Goal: Navigation & Orientation: Find specific page/section

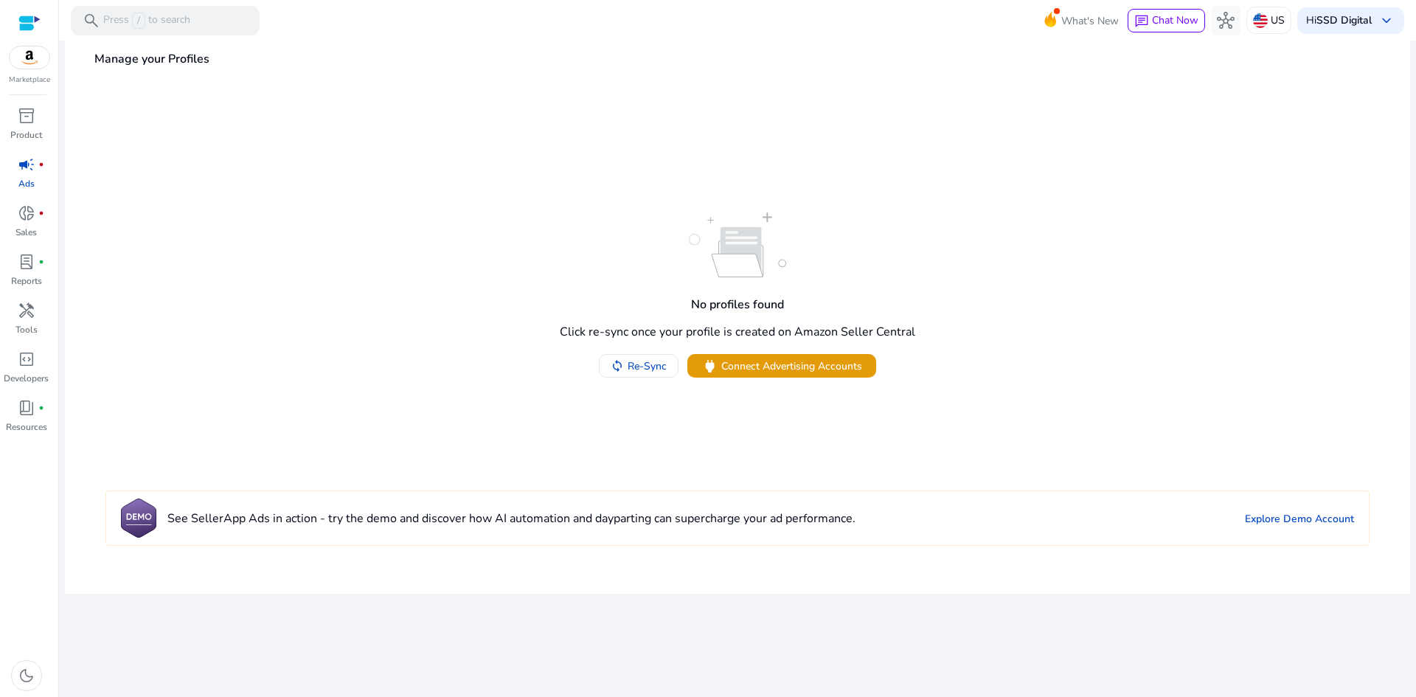
click at [748, 247] on img at bounding box center [737, 244] width 97 height 65
click at [263, 517] on h4 "See SellerApp Ads in action - try the demo and discover how AI automation and d…" at bounding box center [511, 519] width 688 height 14
click at [1285, 518] on link "Explore Demo Account" at bounding box center [1299, 518] width 109 height 15
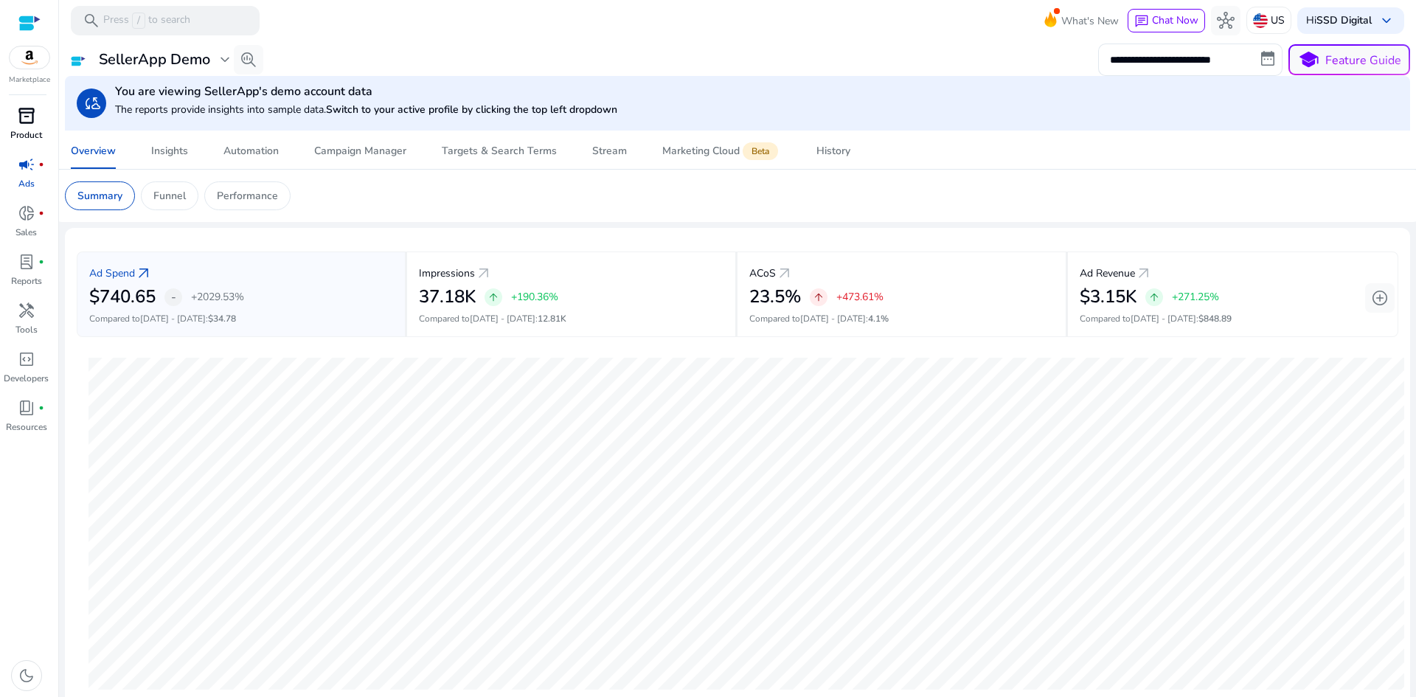
click at [31, 119] on span "inventory_2" at bounding box center [27, 116] width 18 height 18
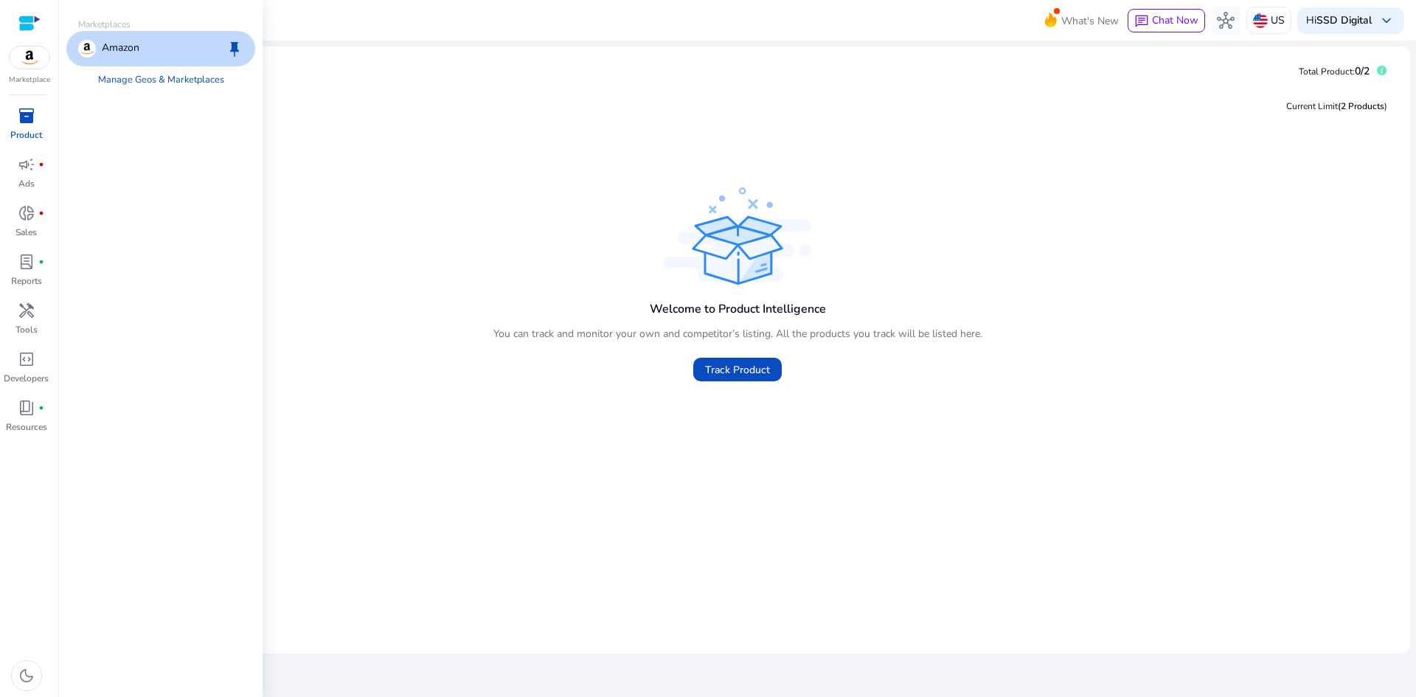
click at [29, 65] on img at bounding box center [30, 57] width 40 height 22
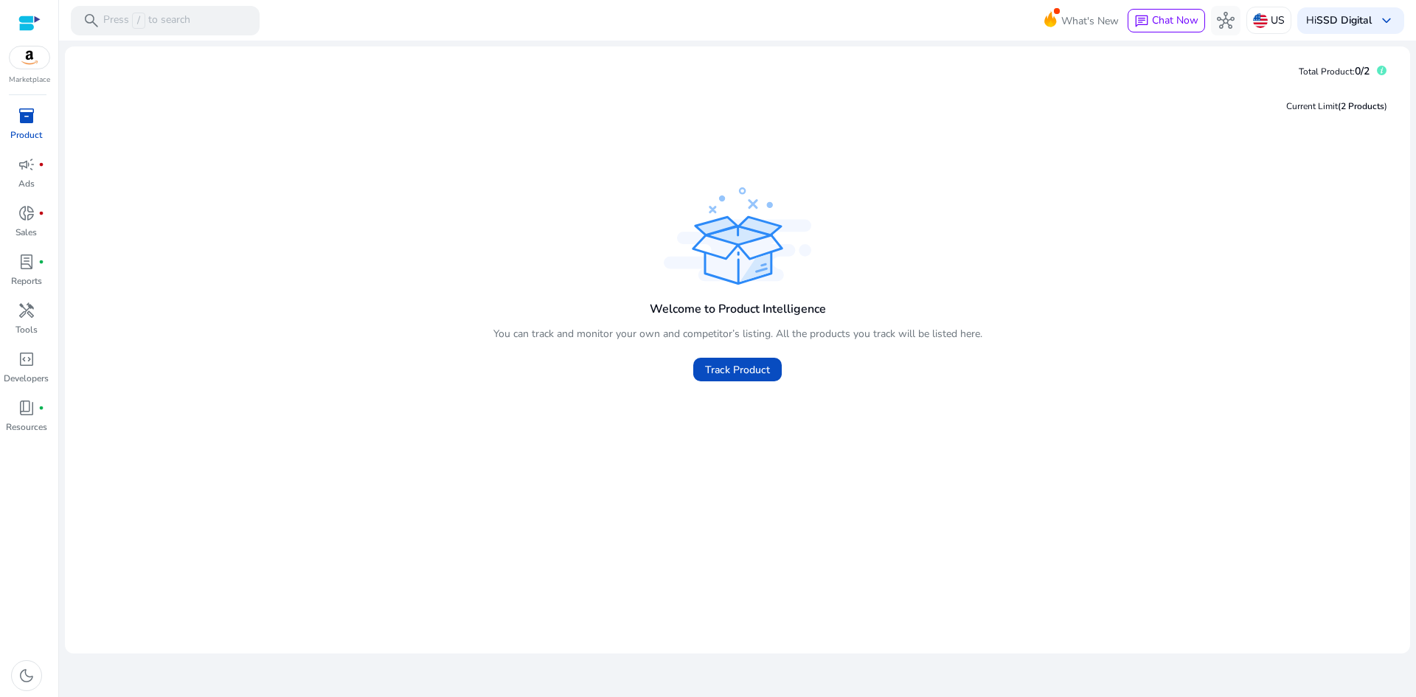
click at [1130, 184] on div "Welcome to Product Intelligence You can track and monitor your own and competit…" at bounding box center [737, 287] width 1321 height 206
click at [27, 367] on span "code_blocks" at bounding box center [27, 359] width 18 height 18
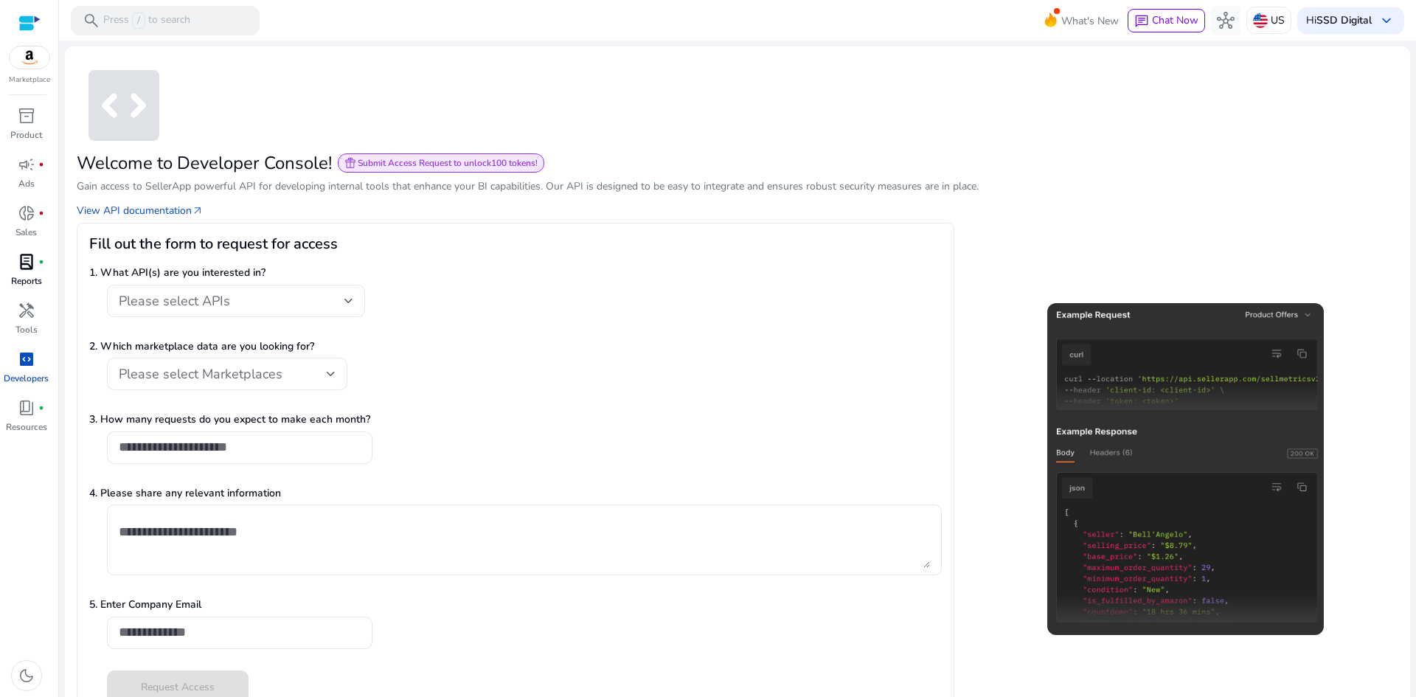
click at [33, 263] on span "lab_profile" at bounding box center [27, 262] width 18 height 18
